Goal: Task Accomplishment & Management: Manage account settings

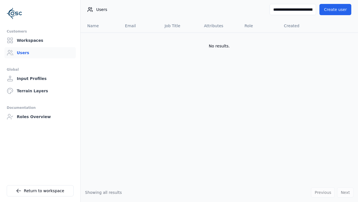
scroll to position [0, 62]
click at [301, 12] on input "**********" at bounding box center [291, 9] width 52 height 11
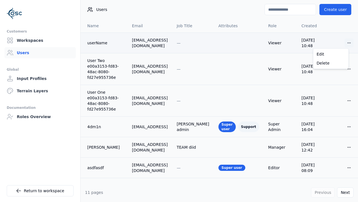
click at [344, 43] on html "Customers Workspaces Users Global Input Profiles Terrain Layers Documentation R…" at bounding box center [179, 101] width 358 height 202
click at [335, 61] on div "Delete" at bounding box center [331, 63] width 33 height 9
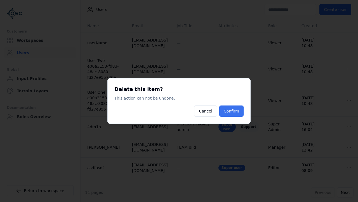
click at [237, 112] on button "Confirm" at bounding box center [232, 110] width 24 height 11
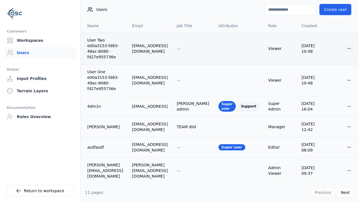
click at [342, 44] on html "Customers Workspaces Users Global Input Profiles Terrain Layers Documentation R…" at bounding box center [179, 101] width 358 height 202
click at [336, 69] on div "Delete" at bounding box center [331, 65] width 33 height 9
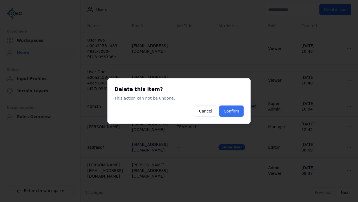
click at [236, 111] on button "Confirm" at bounding box center [232, 110] width 24 height 11
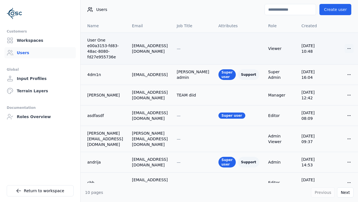
click at [344, 44] on html "Customers Workspaces Users Global Input Profiles Terrain Layers Documentation R…" at bounding box center [179, 101] width 358 height 202
click at [335, 64] on div "Delete" at bounding box center [331, 65] width 33 height 9
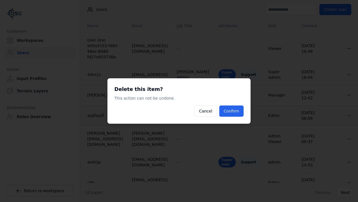
click at [234, 110] on button "Confirm" at bounding box center [232, 110] width 24 height 11
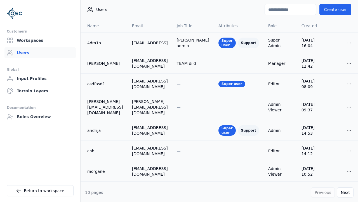
click at [297, 12] on input at bounding box center [291, 9] width 52 height 11
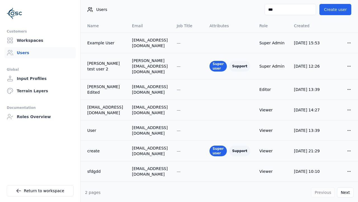
type input "****"
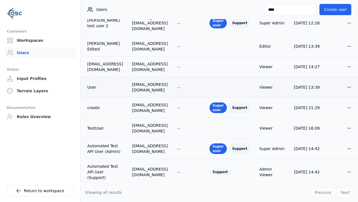
scroll to position [53, 0]
